Goal: Task Accomplishment & Management: Manage account settings

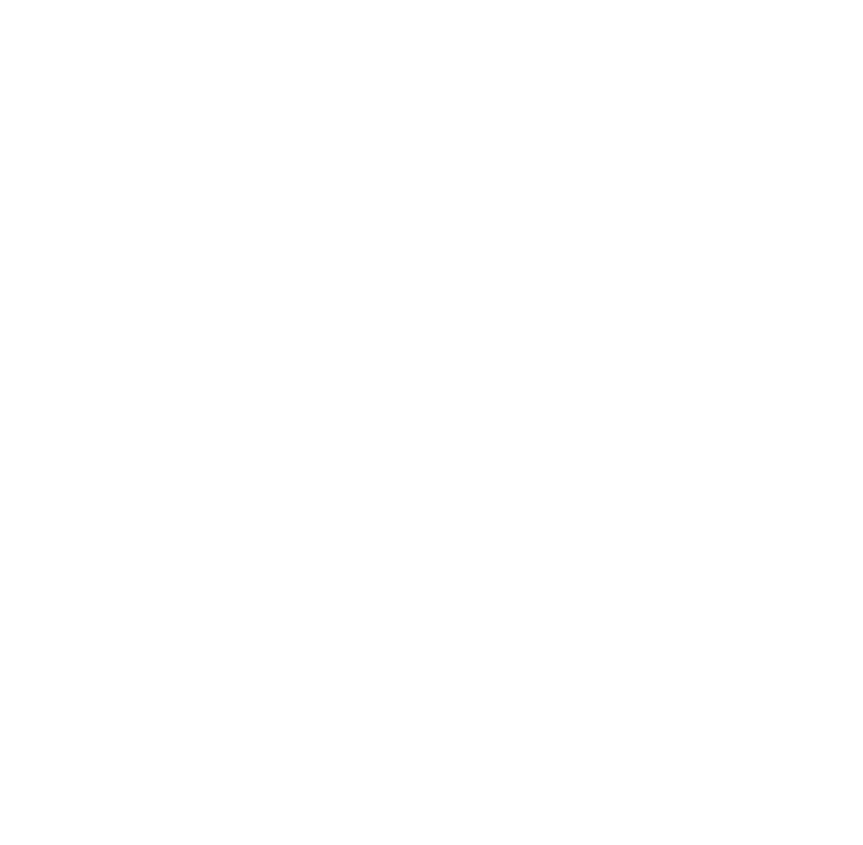
click at [542, 7] on html "Starterkit - Demo" at bounding box center [431, 3] width 863 height 7
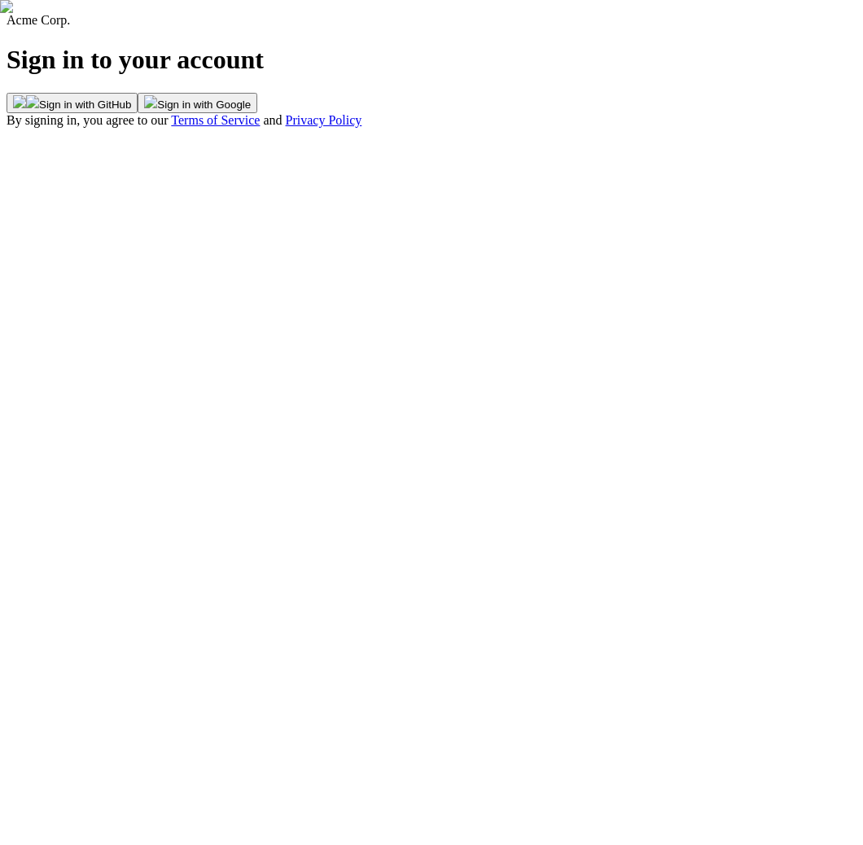
click at [138, 113] on button "Sign in with GitHub" at bounding box center [72, 103] width 131 height 20
click at [39, 108] on img at bounding box center [32, 101] width 13 height 13
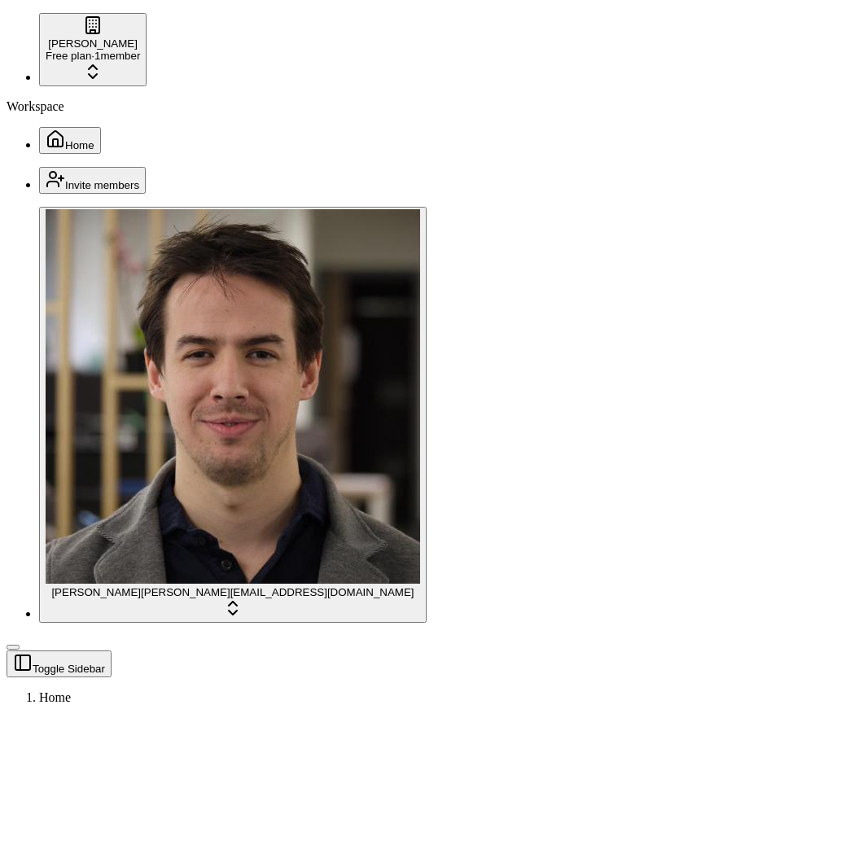
click at [177, 30] on html "Starterkit - Demo William Free plan · 1 member Workspace Home Invite members Jo…" at bounding box center [431, 613] width 863 height 1226
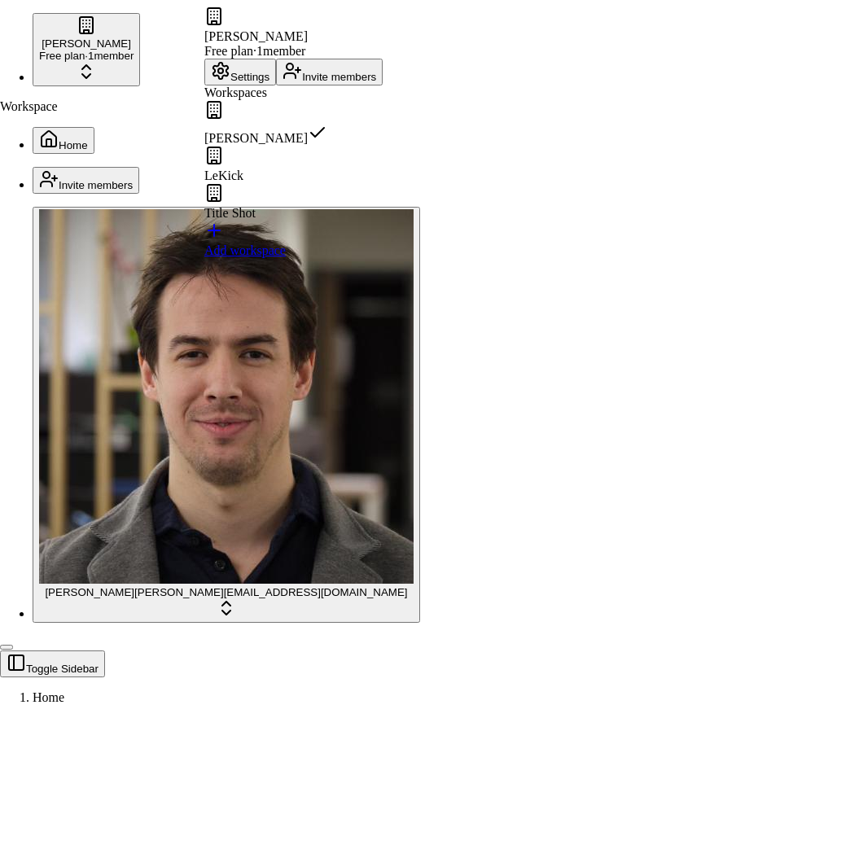
click at [262, 77] on button "Settings" at bounding box center [240, 72] width 72 height 27
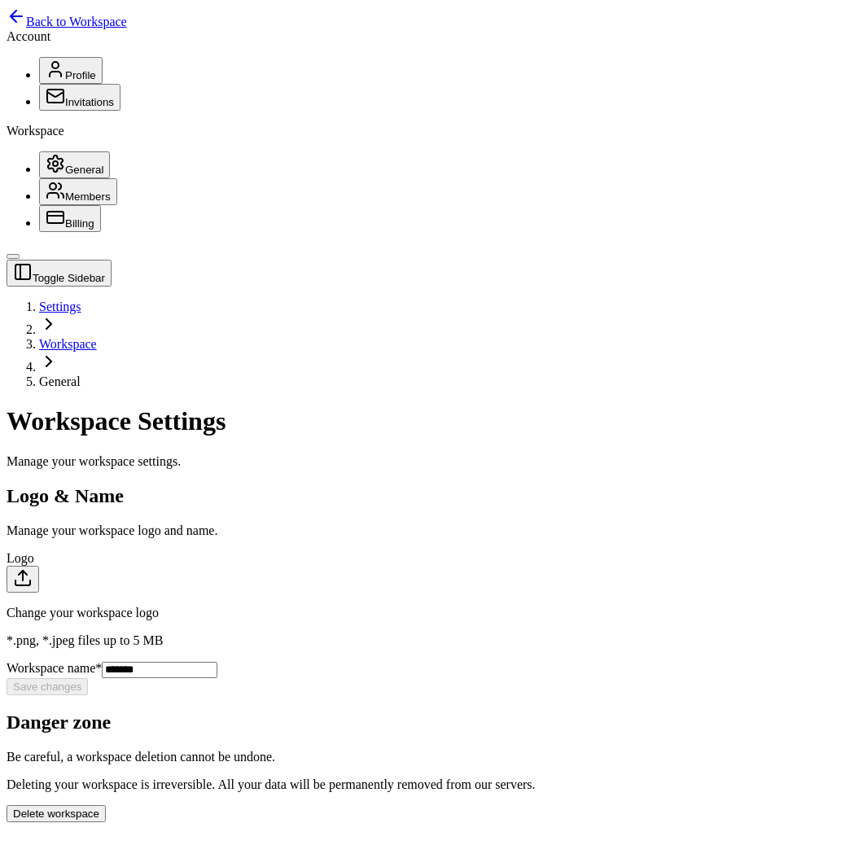
click at [217, 662] on input "*******" at bounding box center [160, 670] width 116 height 16
type input "********"
click at [88, 678] on button "Save changes" at bounding box center [47, 686] width 81 height 17
click at [647, 711] on section "Danger zone Be careful, a workspace deletion cannot be undone. Deleting your wo…" at bounding box center [432, 766] width 850 height 111
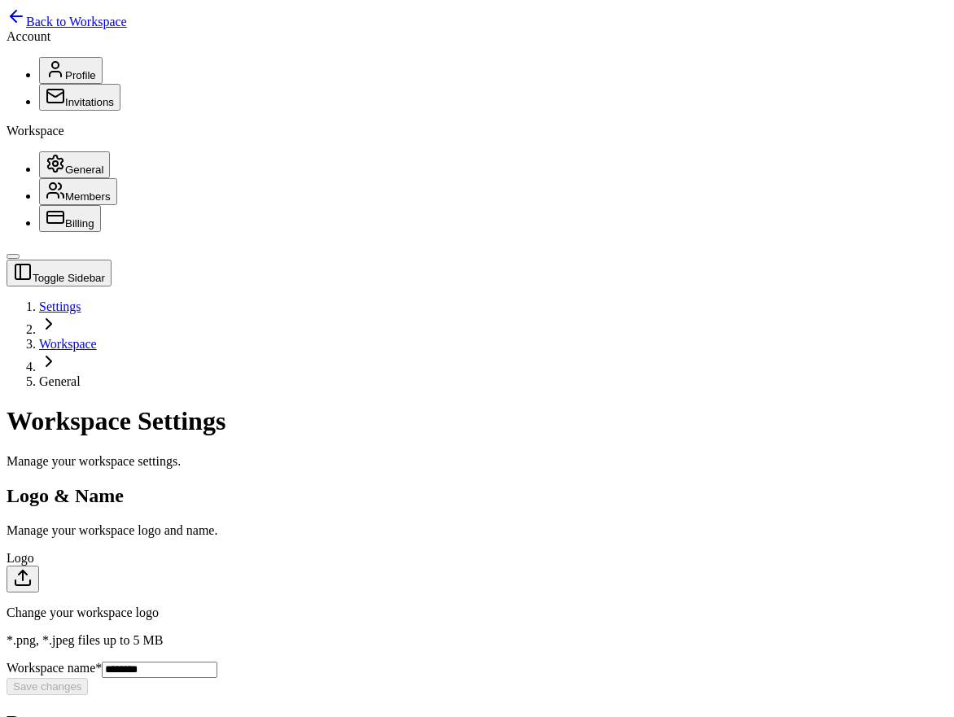
click at [64, 25] on span "Back to Workspace" at bounding box center [76, 22] width 101 height 14
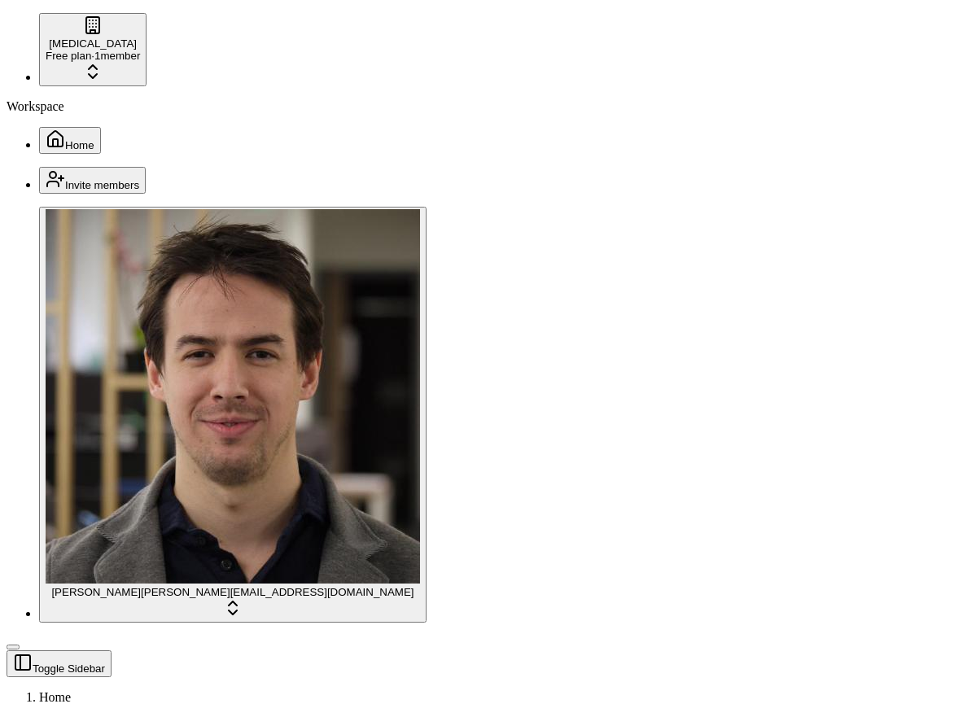
click at [121, 680] on html "Starterkit - Demo Dopamine Free plan · 1 member Workspace Home Invite members J…" at bounding box center [477, 613] width 954 height 1226
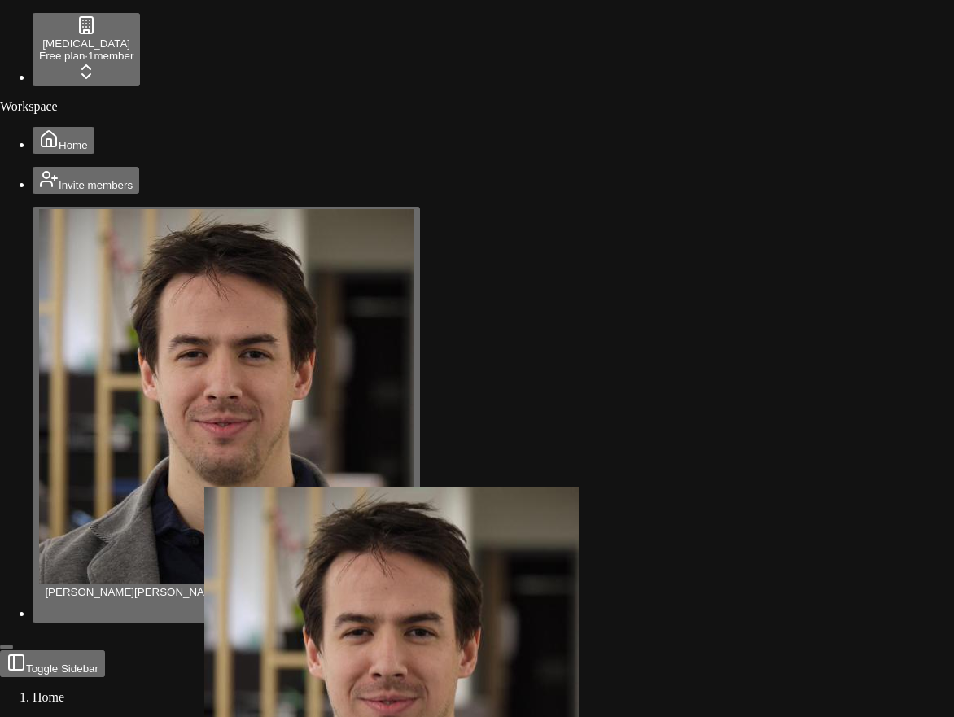
click at [483, 459] on html "Starterkit - Demo Dopamine Free plan · 1 member Workspace Home Invite members J…" at bounding box center [477, 613] width 954 height 1226
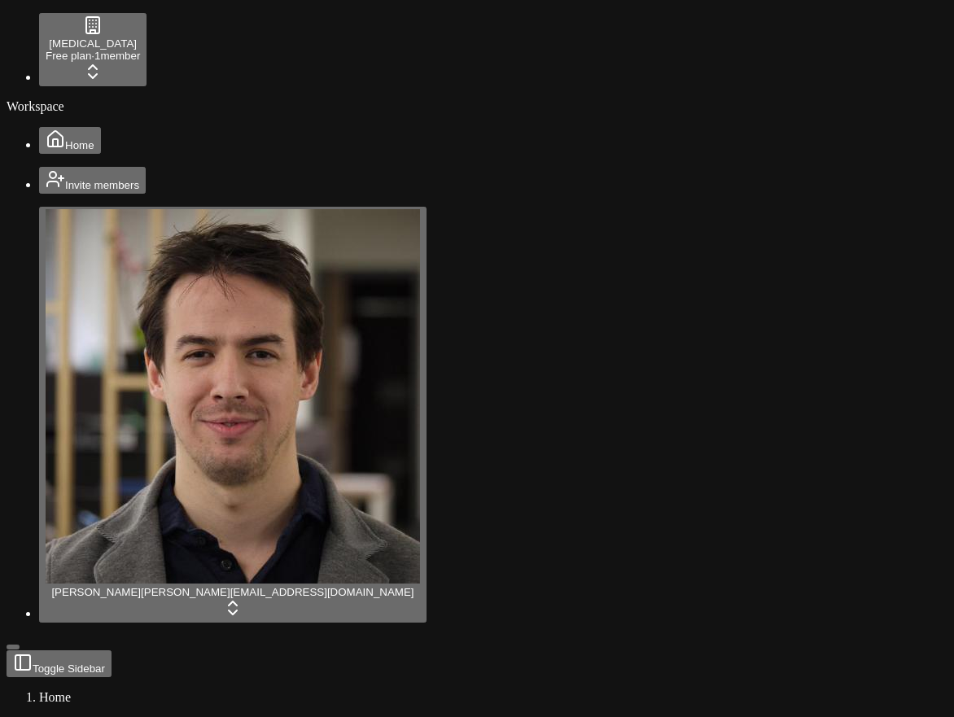
click at [24, 31] on html "Starterkit - Demo Dopamine Free plan · 1 member Workspace Home Invite members J…" at bounding box center [477, 613] width 954 height 1226
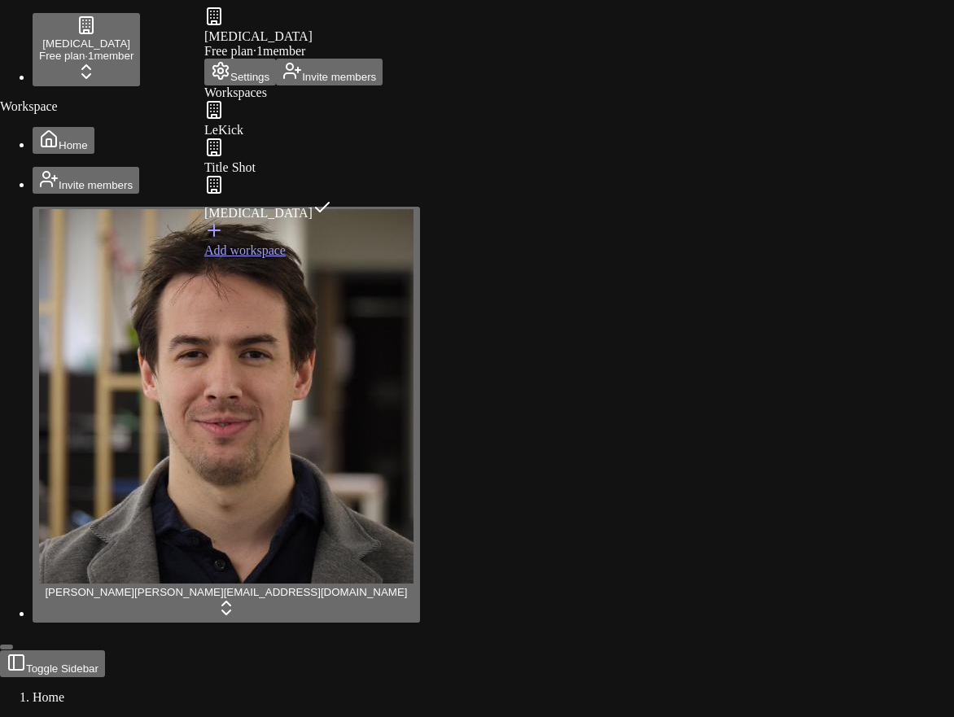
click at [259, 82] on button "Settings" at bounding box center [240, 72] width 72 height 27
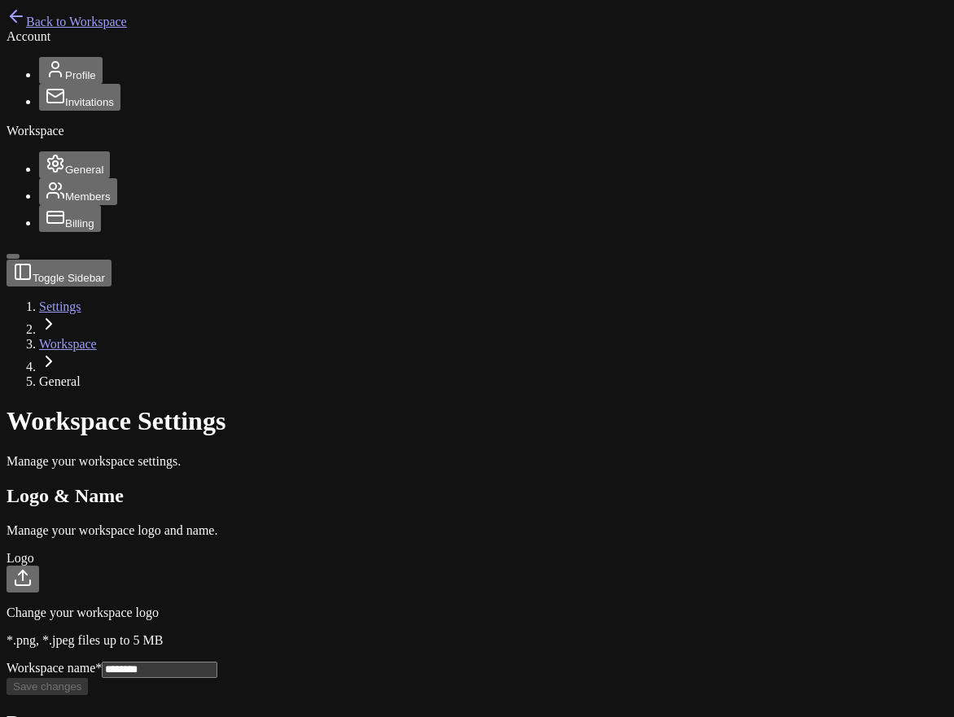
click at [39, 566] on button "button" at bounding box center [23, 579] width 33 height 27
type input "**********"
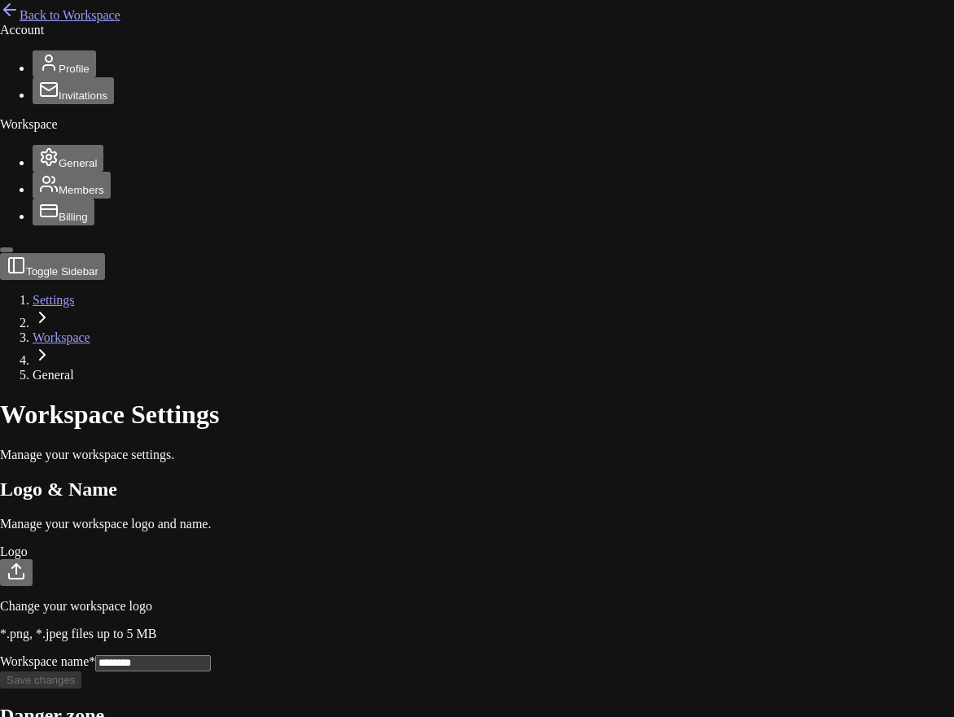
click at [269, 151] on body "Starterkit - Demo Back to Workspace Account Profile Invitations Workspace Gener…" at bounding box center [477, 684] width 954 height 1368
click at [733, 597] on body "Starterkit - Demo Back to Workspace Account Profile Invitations Workspace Gener…" at bounding box center [477, 684] width 954 height 1368
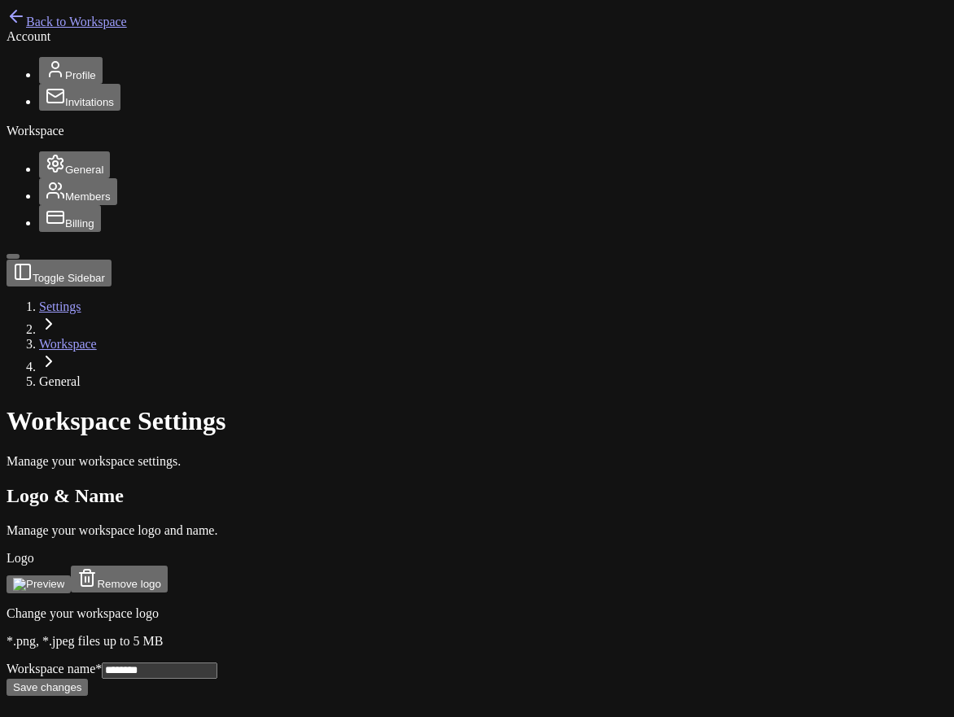
click at [88, 679] on button "Save changes" at bounding box center [47, 687] width 81 height 17
click at [65, 81] on span "Profile" at bounding box center [80, 75] width 31 height 12
click at [41, 28] on span "Back to Workspace" at bounding box center [76, 22] width 101 height 14
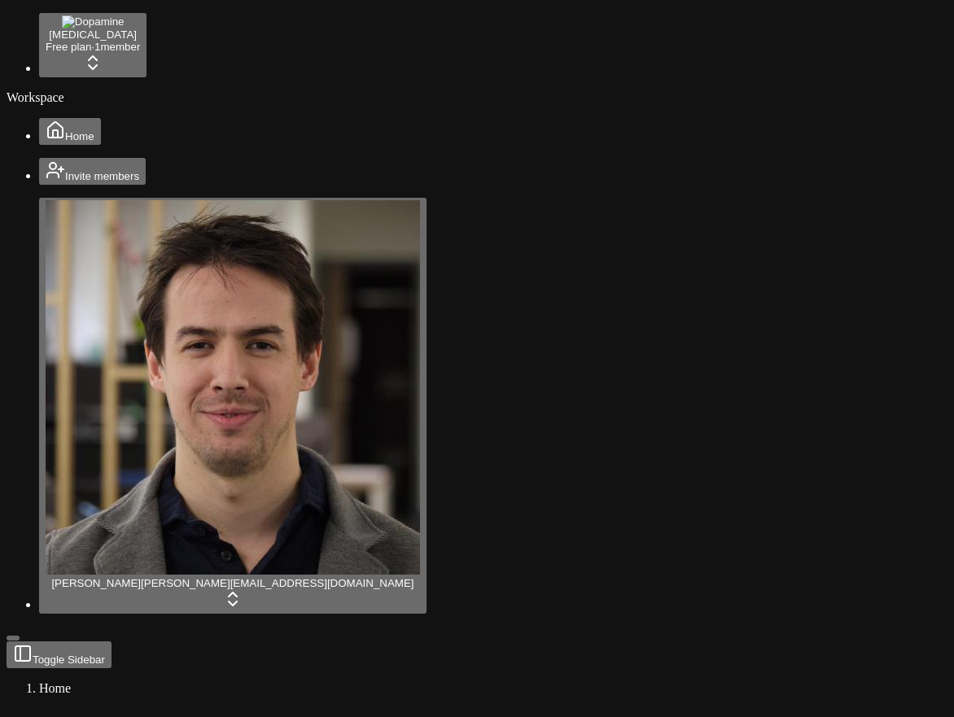
click at [129, 145] on div "Workspace Home" at bounding box center [477, 117] width 941 height 55
click at [187, 694] on html "Starterkit - Demo Dopamine Free plan · 1 member Workspace Home Invite members J…" at bounding box center [477, 608] width 954 height 1217
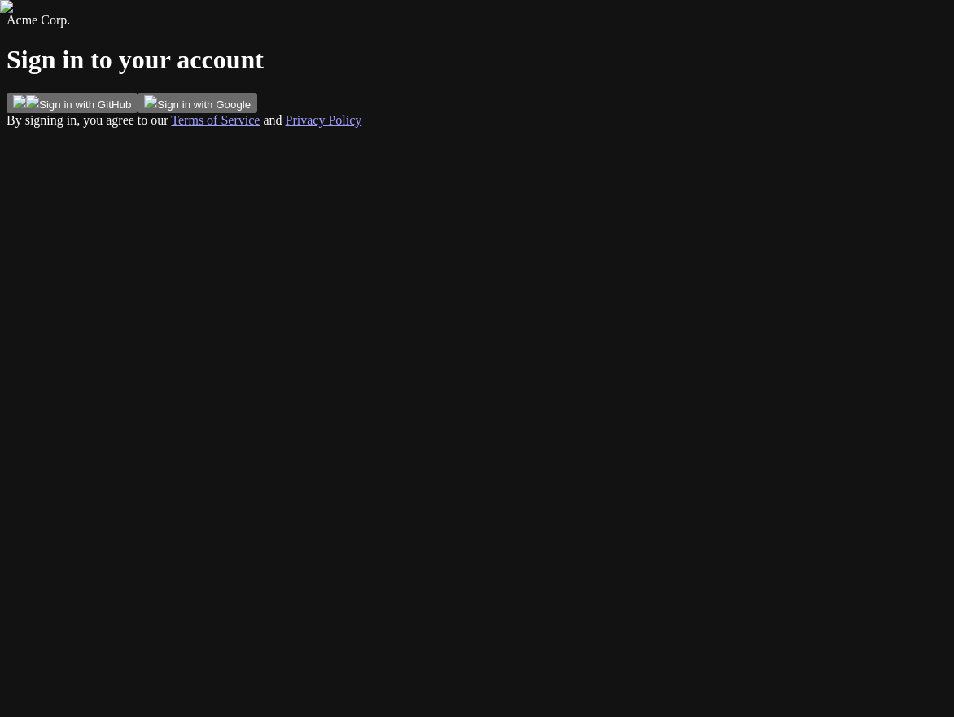
click at [138, 113] on button "Sign in with GitHub" at bounding box center [72, 103] width 131 height 20
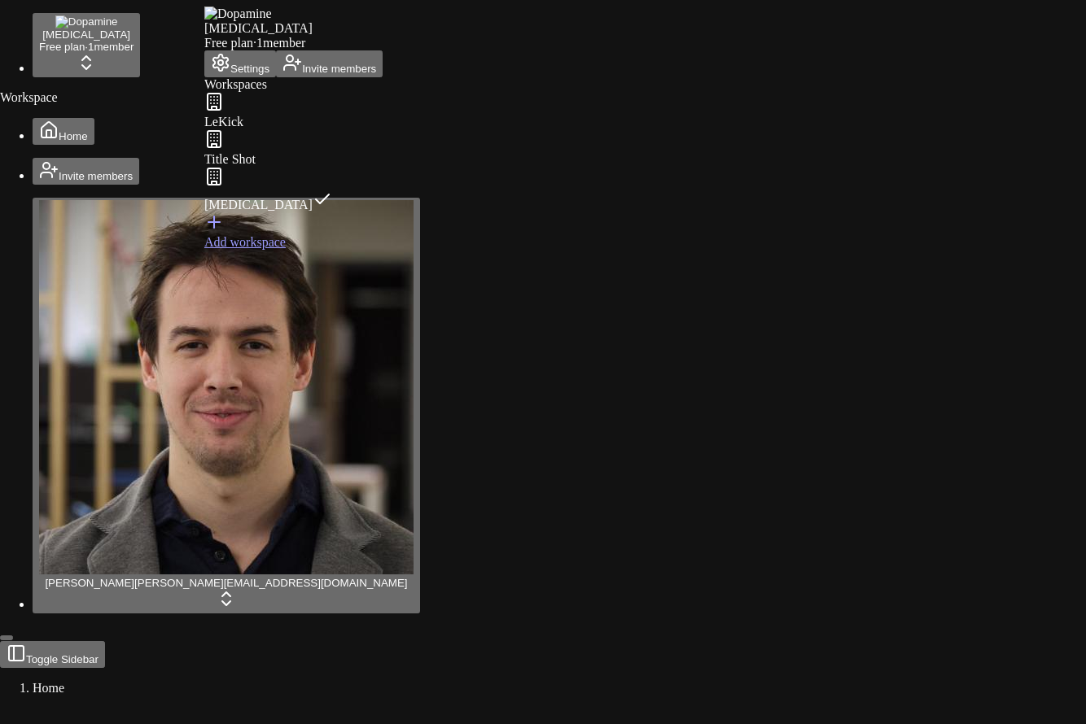
click at [188, 27] on html "Dopamine Free plan · 1 member Workspace Home Invite members Jonathan Beurel jon…" at bounding box center [543, 608] width 1086 height 1217
click at [183, 28] on html "Dopamine Free plan · 1 member Workspace Home Invite members Jonathan Beurel jon…" at bounding box center [543, 608] width 1086 height 1217
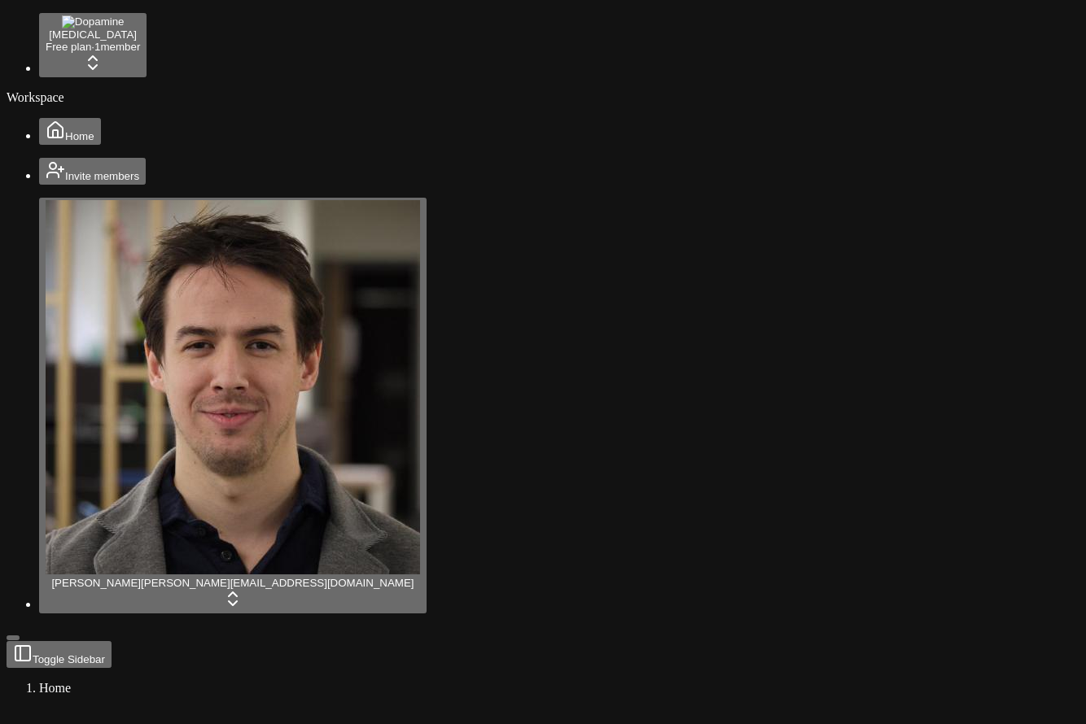
click at [169, 707] on html "Dopamine Free plan · 1 member Workspace Home Invite members Jonathan Beurel jon…" at bounding box center [543, 608] width 1086 height 1217
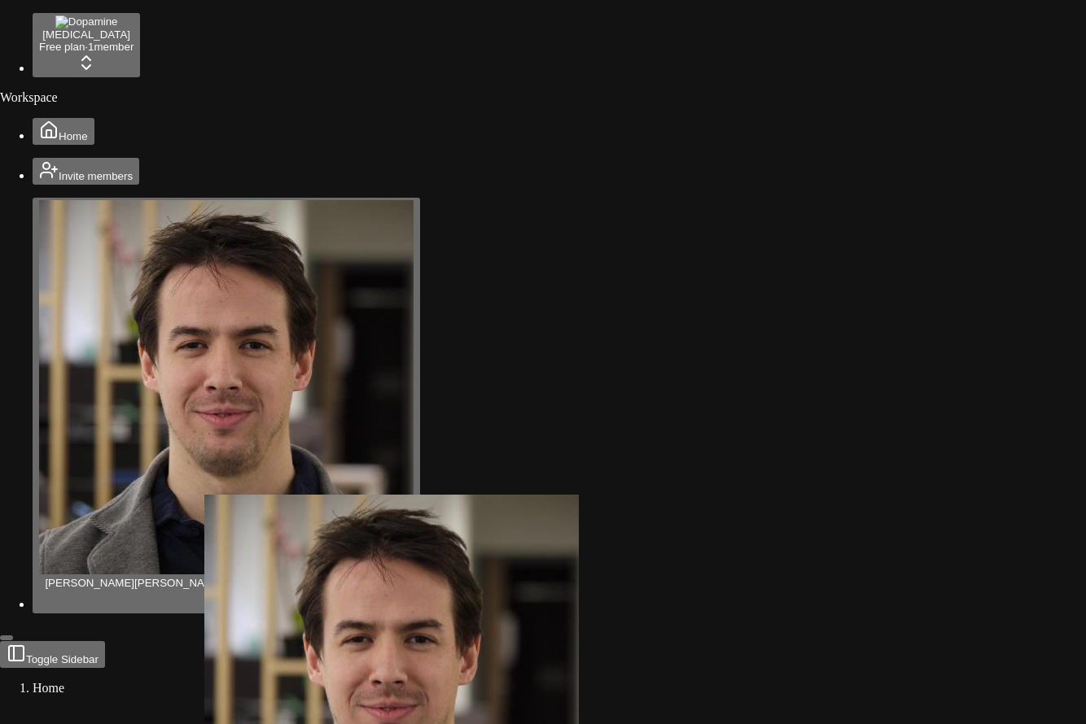
click at [169, 706] on html "Dopamine Free plan · 1 member Workspace Home Invite members Jonathan Beurel jon…" at bounding box center [543, 608] width 1086 height 1217
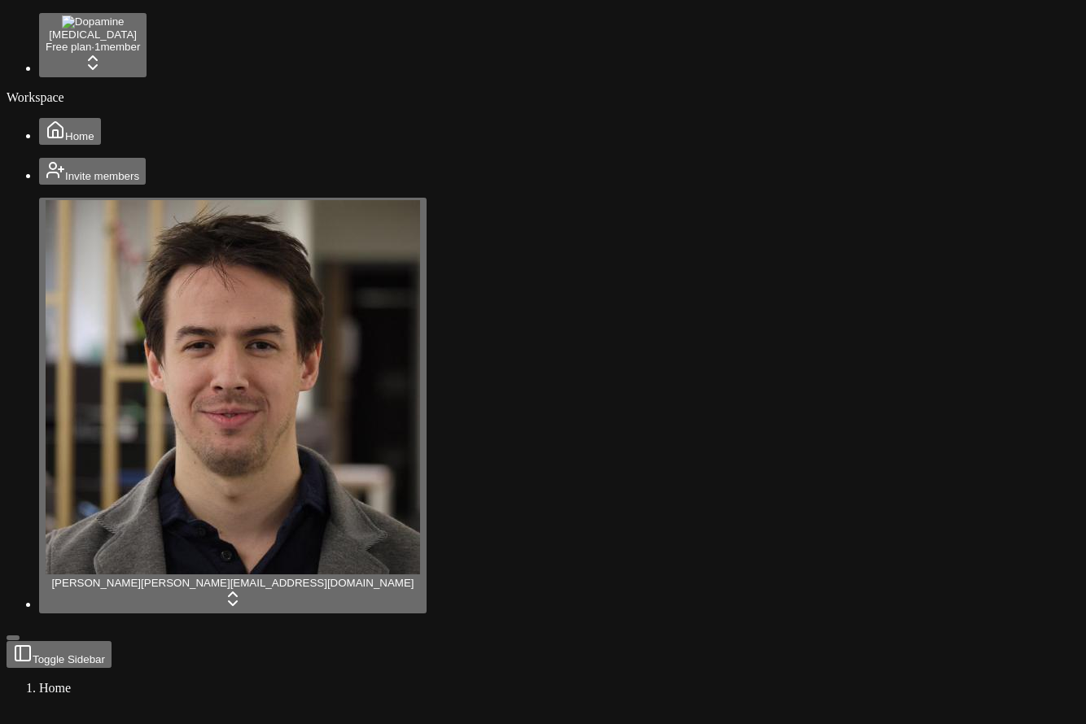
click at [101, 118] on button "Home" at bounding box center [70, 131] width 62 height 27
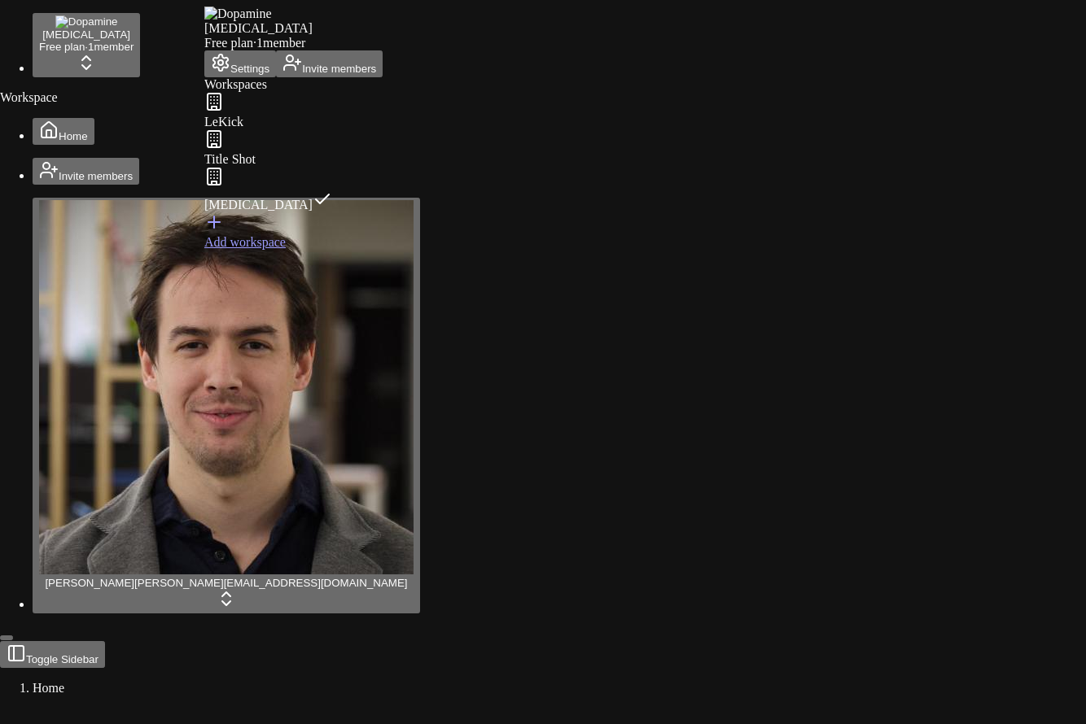
click at [174, 24] on html "Dopamine Free plan · 1 member Workspace Home Invite members Jonathan Beurel jon…" at bounding box center [543, 608] width 1086 height 1217
click at [316, 167] on div "Title Shot" at bounding box center [293, 147] width 178 height 37
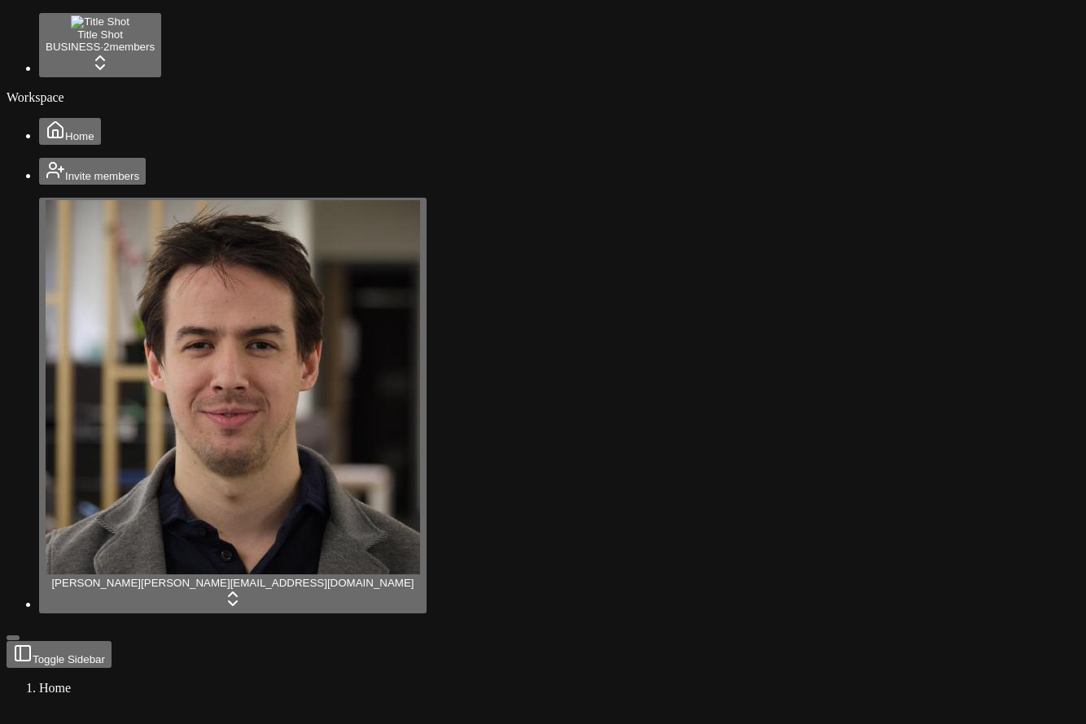
click at [174, 31] on html "Title Shot BUSINESS · 2 member s Workspace Home Invite members Jonathan Beurel …" at bounding box center [543, 608] width 1086 height 1217
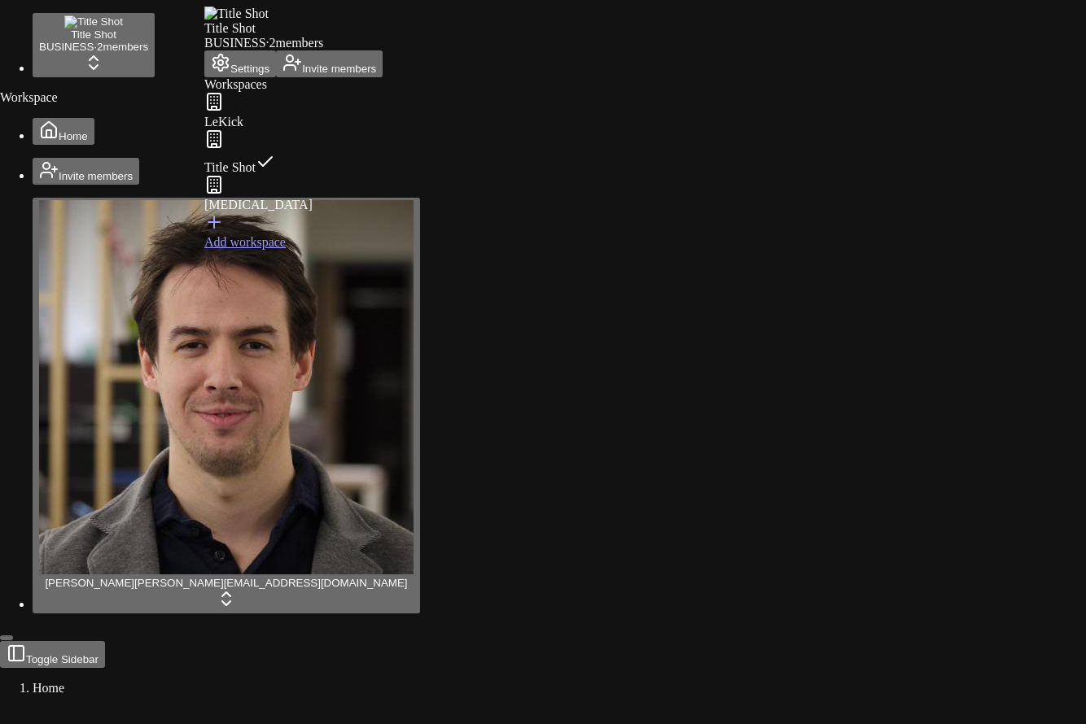
click at [243, 77] on button "Settings" at bounding box center [240, 63] width 72 height 27
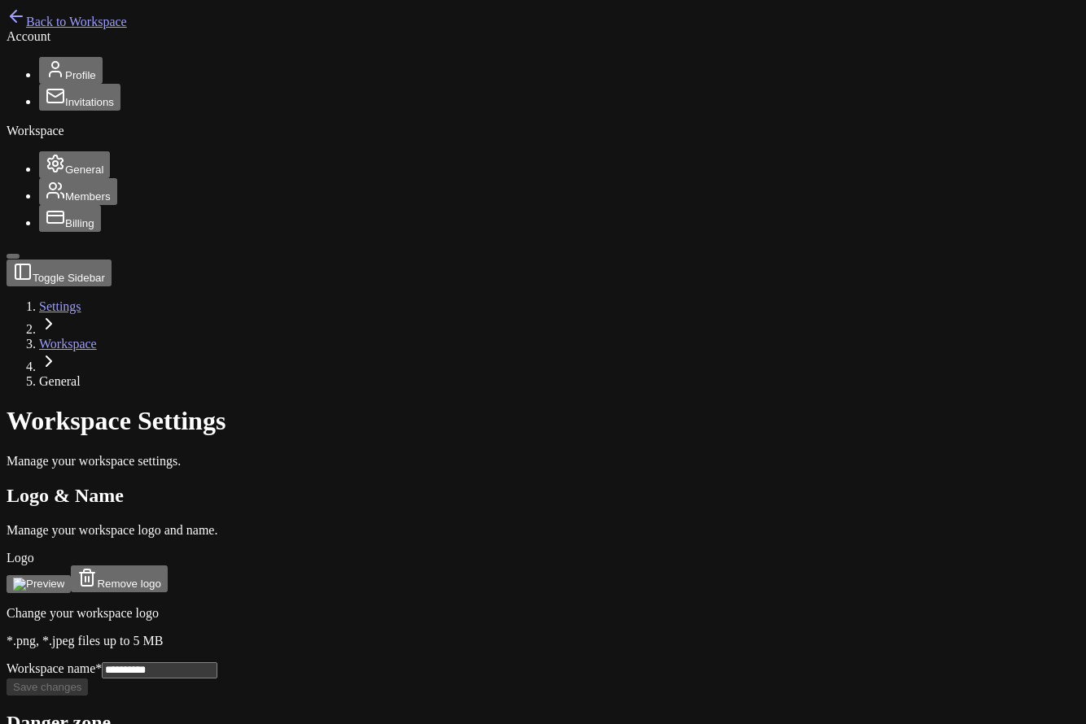
click at [65, 203] on span "Members" at bounding box center [88, 196] width 46 height 12
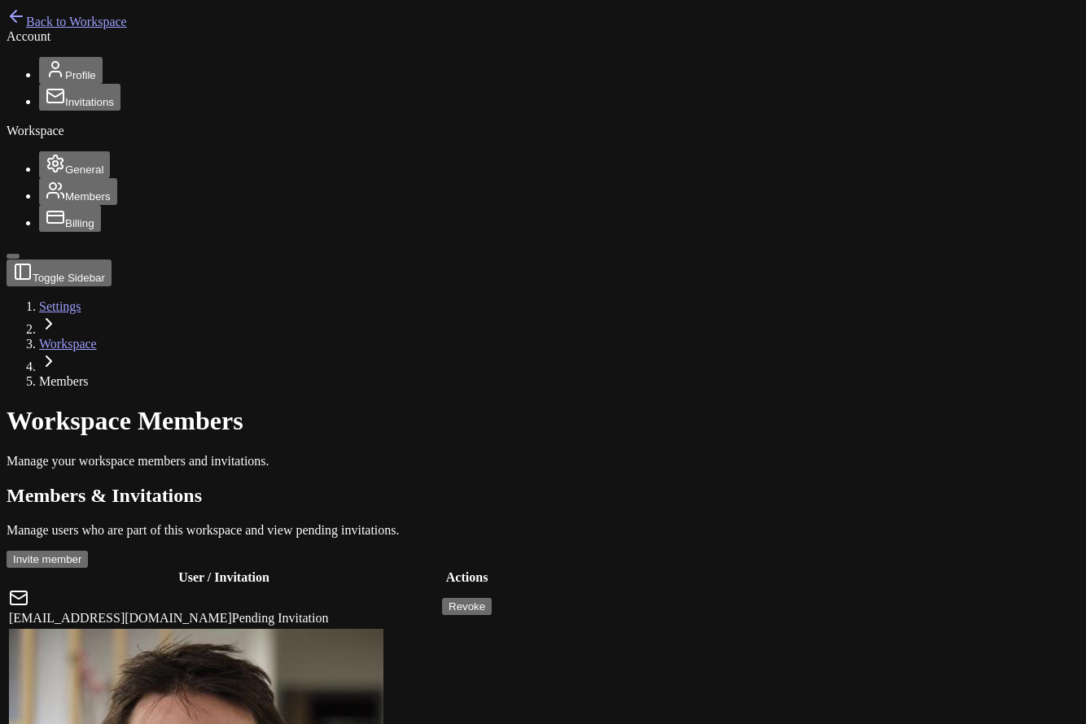
click at [94, 24] on span "Back to Workspace" at bounding box center [76, 22] width 101 height 14
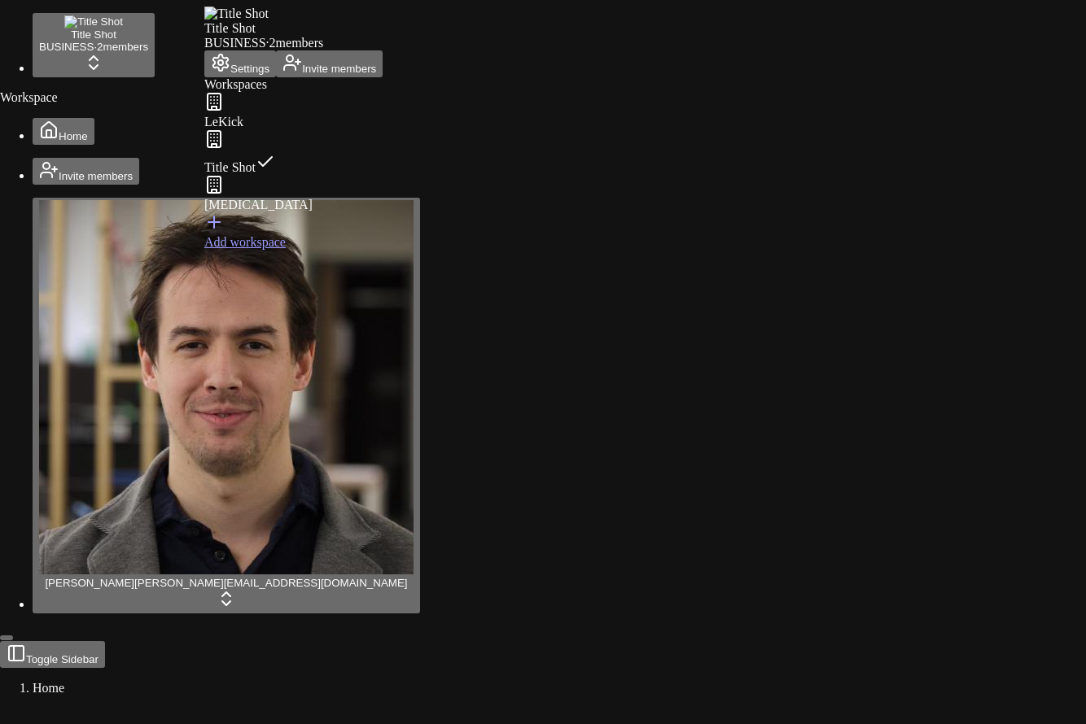
click at [134, 28] on html "Title Shot BUSINESS · 2 member s Workspace Home Invite members Jonathan Beurel …" at bounding box center [543, 608] width 1086 height 1217
click at [258, 209] on div "[MEDICAL_DATA]" at bounding box center [293, 193] width 178 height 37
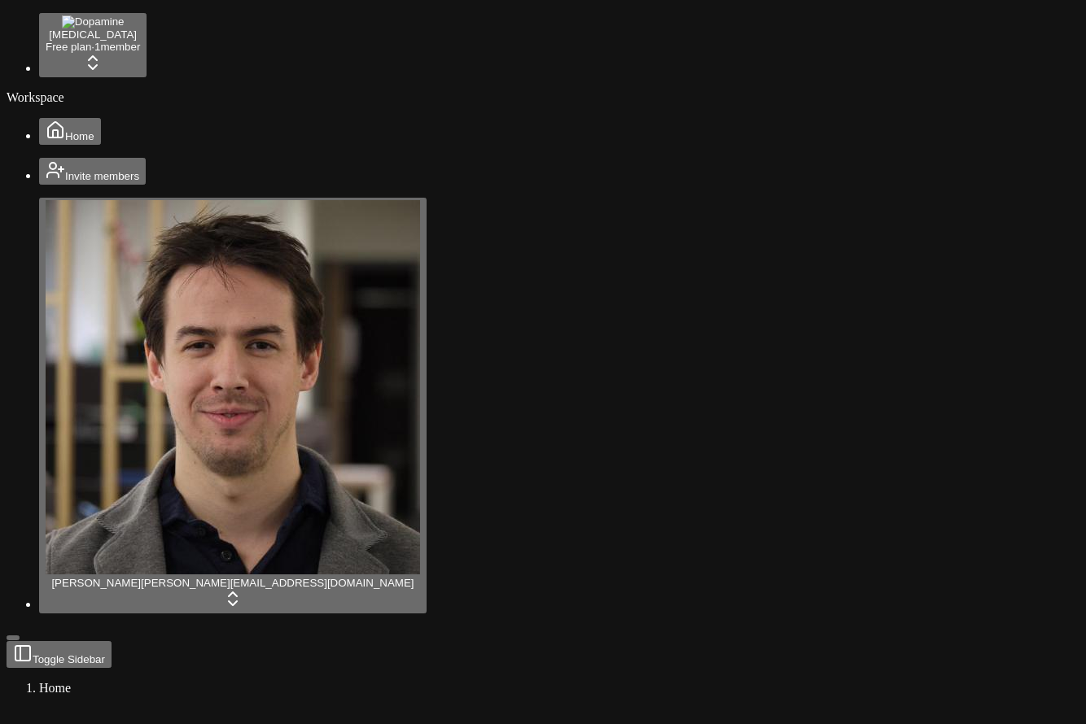
click at [125, 182] on span "Invite members" at bounding box center [102, 176] width 74 height 12
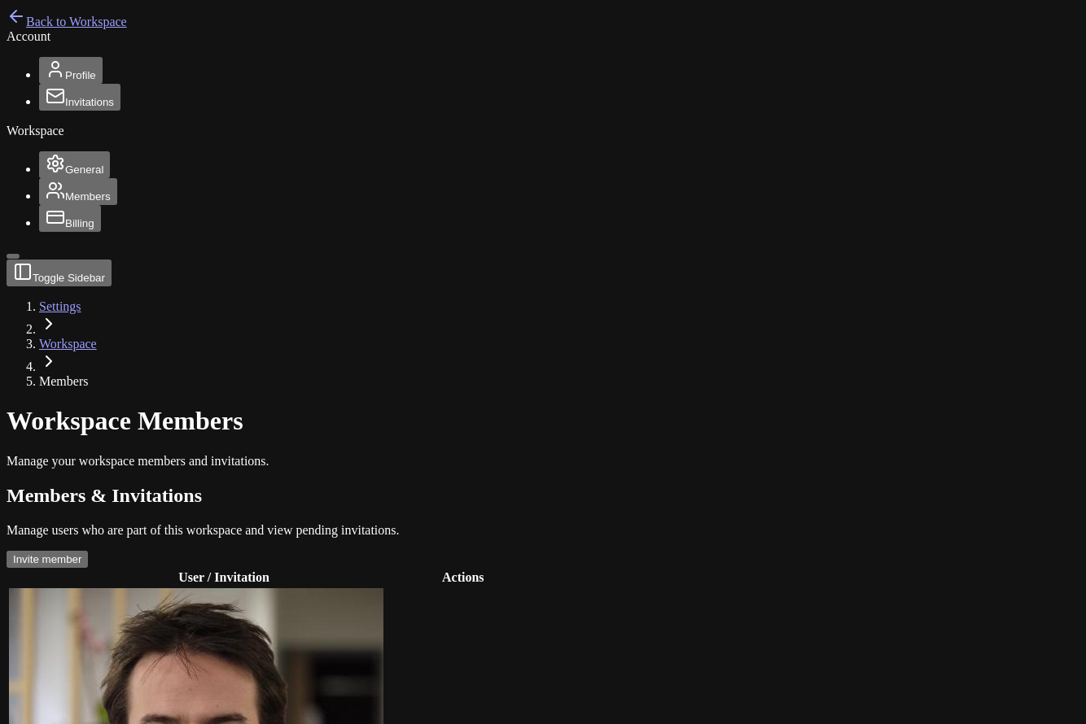
click at [116, 25] on span "Back to Workspace" at bounding box center [76, 22] width 101 height 14
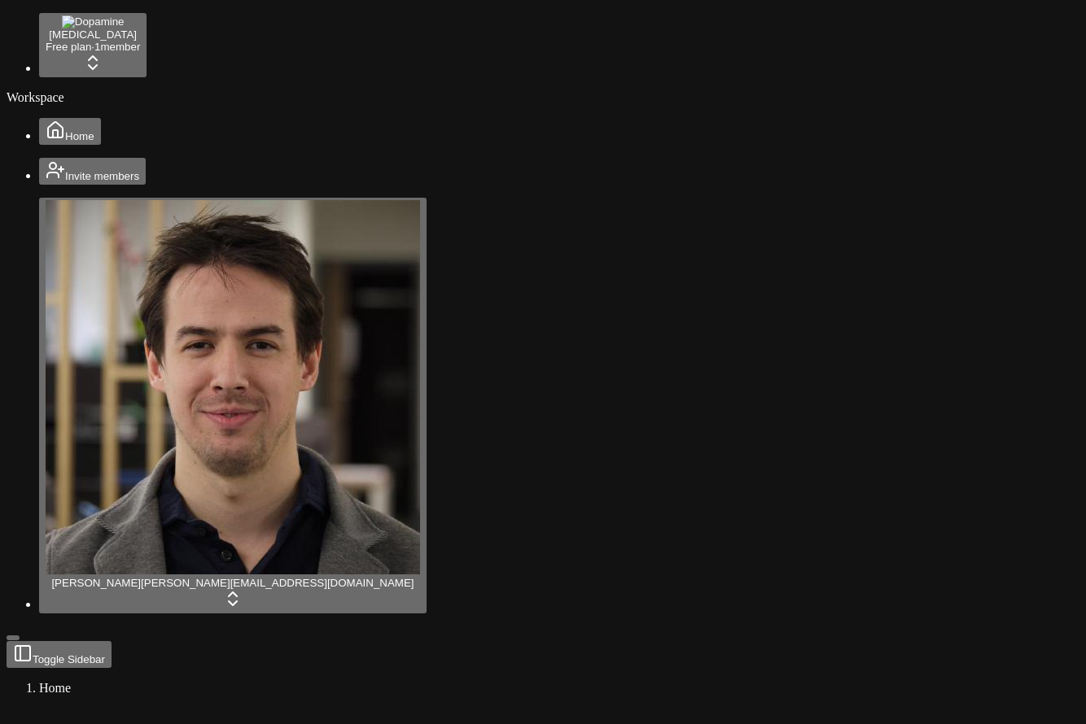
click at [157, 700] on html "Dopamine Free plan · 1 member Workspace Home Invite members Jonathan Beurel jon…" at bounding box center [543, 608] width 1086 height 1217
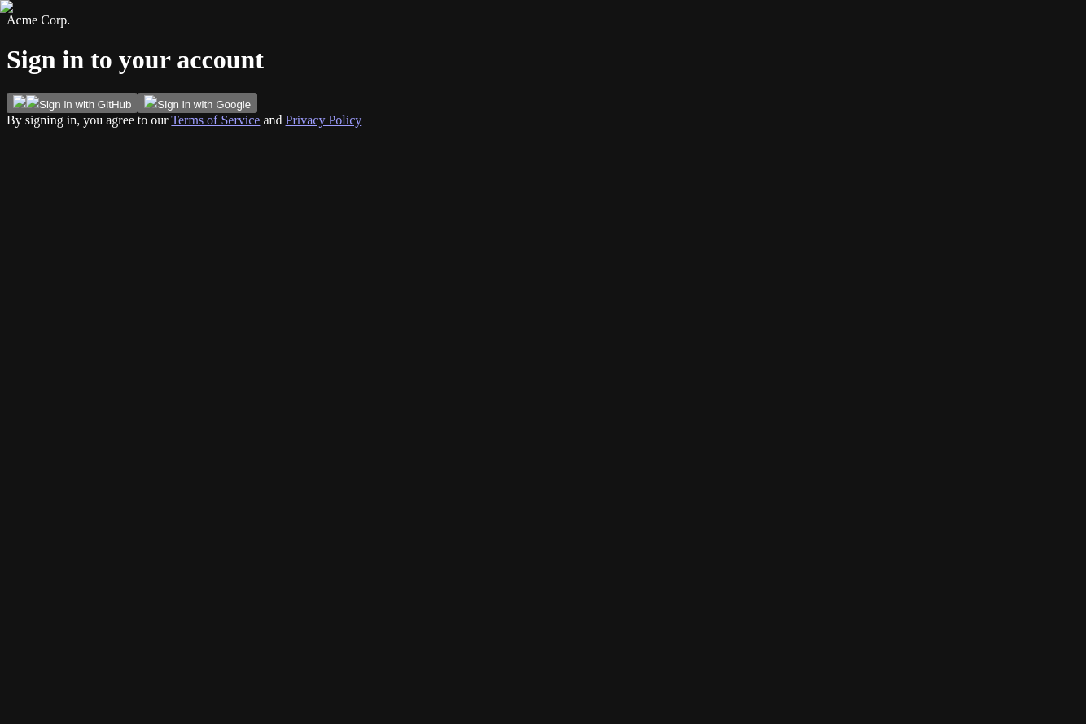
click at [138, 113] on button "Sign in with GitHub" at bounding box center [72, 103] width 131 height 20
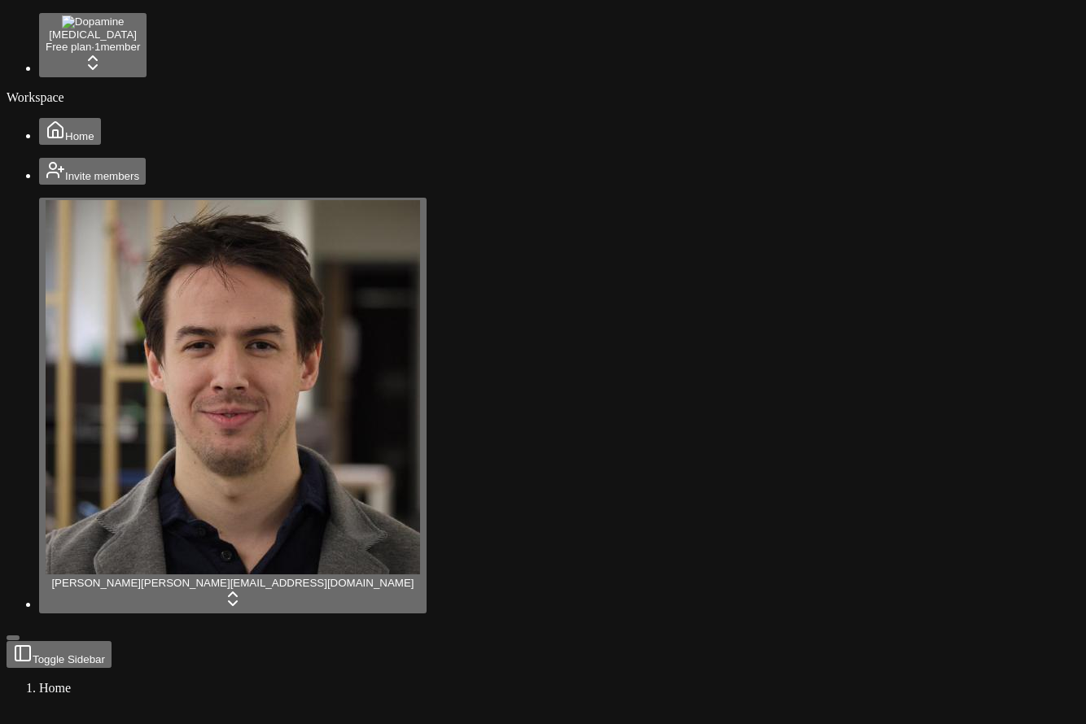
click at [94, 182] on span "Invite members" at bounding box center [102, 176] width 74 height 12
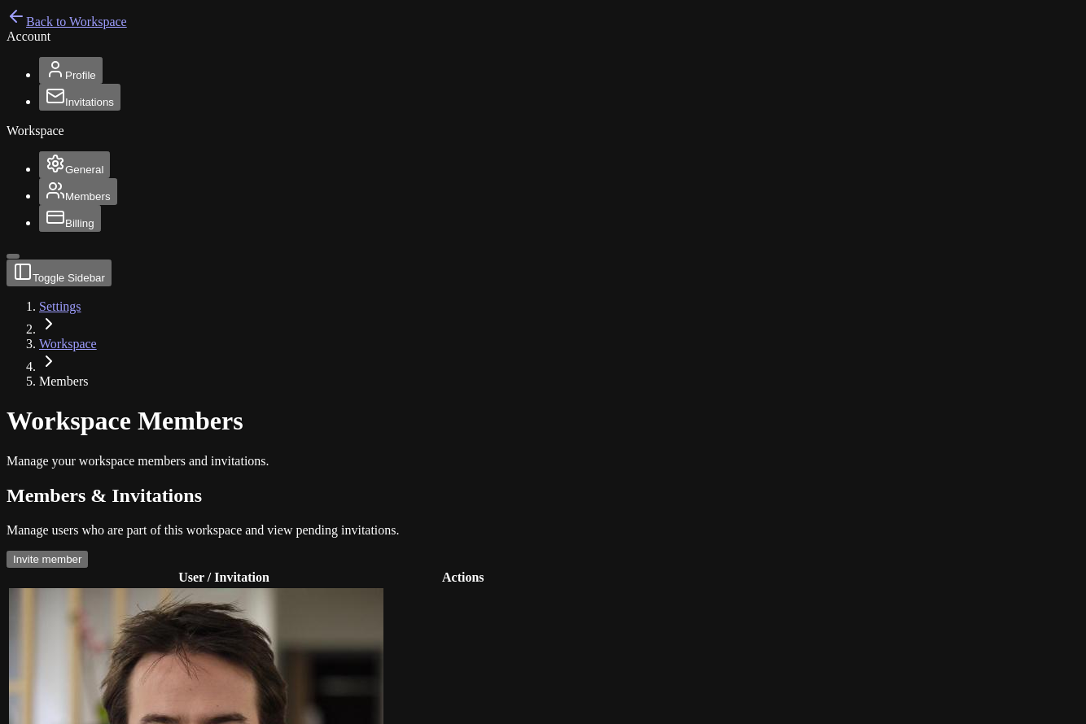
click at [506, 420] on main "Toggle Sidebar Settings Workspace Members Workspace Members Manage your workspa…" at bounding box center [543, 622] width 1073 height 724
